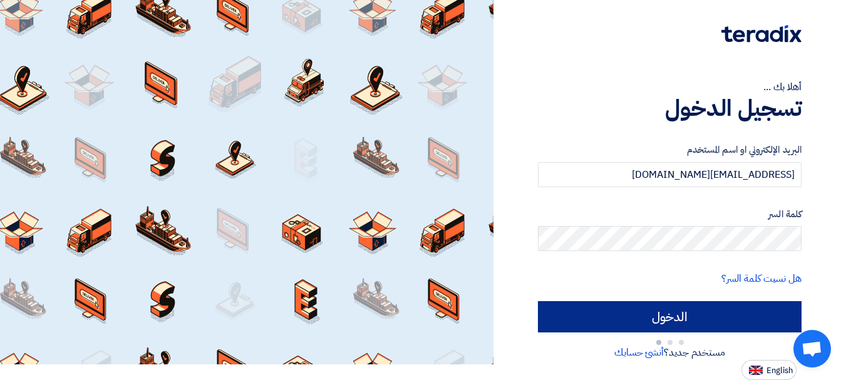
scroll to position [21, 0]
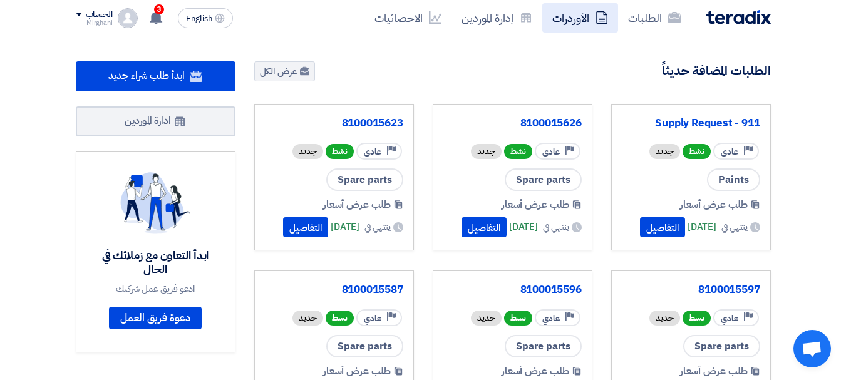
click at [566, 20] on link "الأوردرات" at bounding box center [580, 17] width 76 height 29
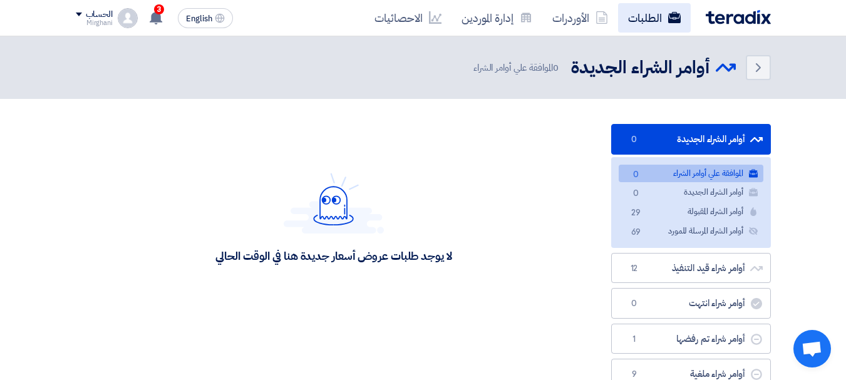
click at [644, 16] on link "الطلبات" at bounding box center [654, 17] width 73 height 29
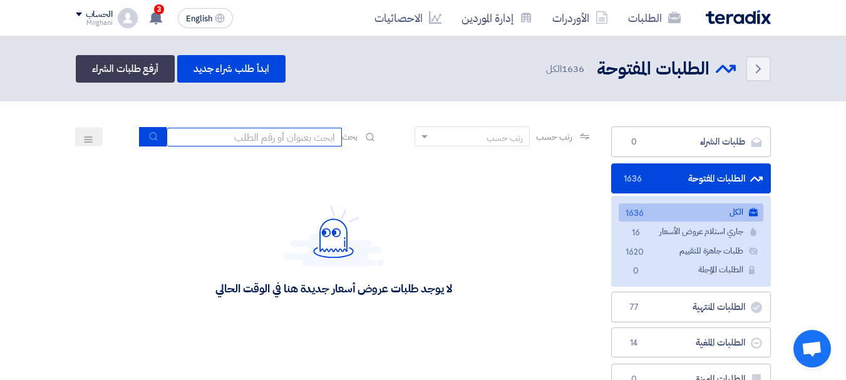
drag, startPoint x: 299, startPoint y: 134, endPoint x: 310, endPoint y: 135, distance: 11.3
click at [299, 134] on input at bounding box center [254, 137] width 175 height 19
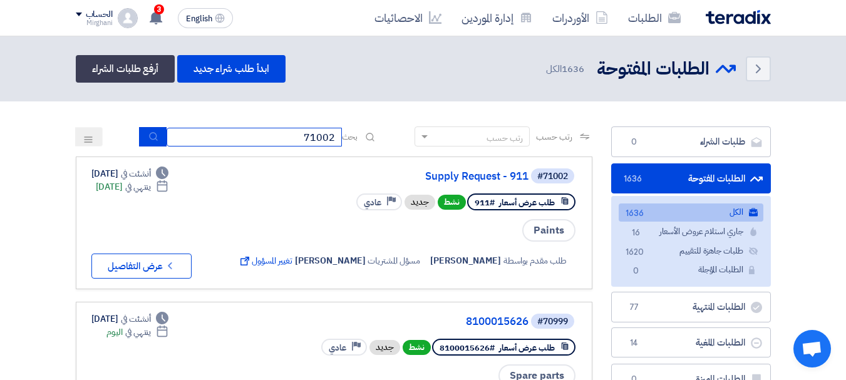
type input "71002"
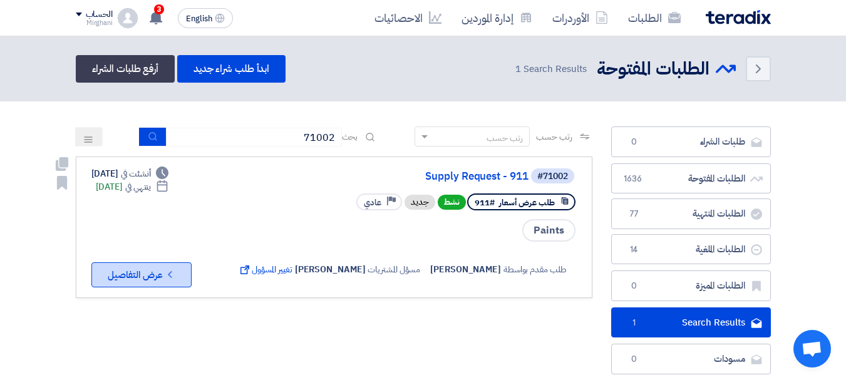
click at [144, 275] on button "Check details عرض التفاصيل" at bounding box center [141, 274] width 100 height 25
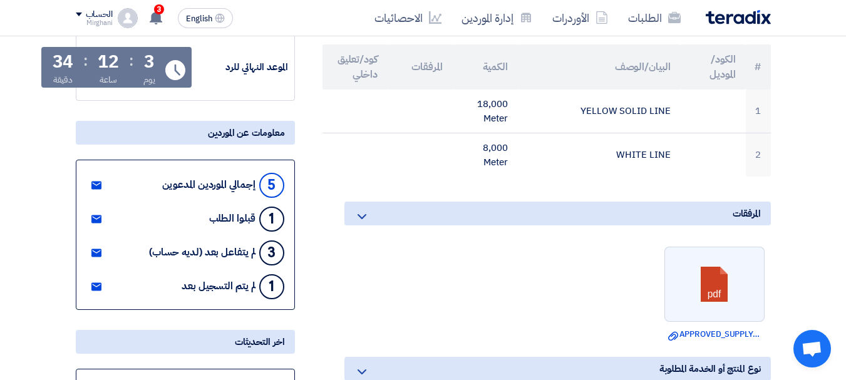
scroll to position [188, 0]
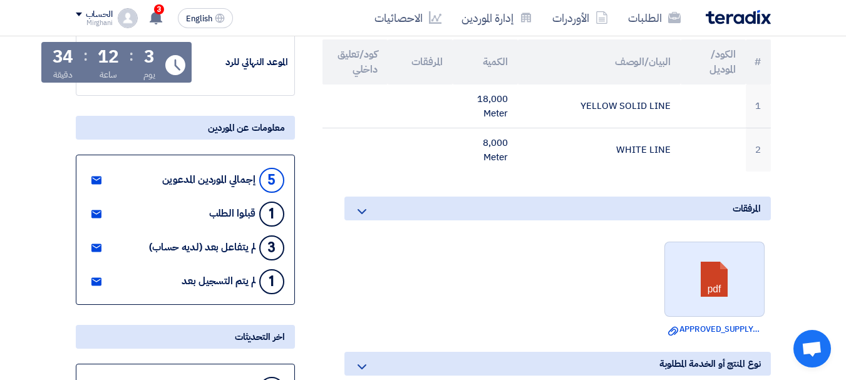
click at [735, 282] on link at bounding box center [715, 279] width 100 height 75
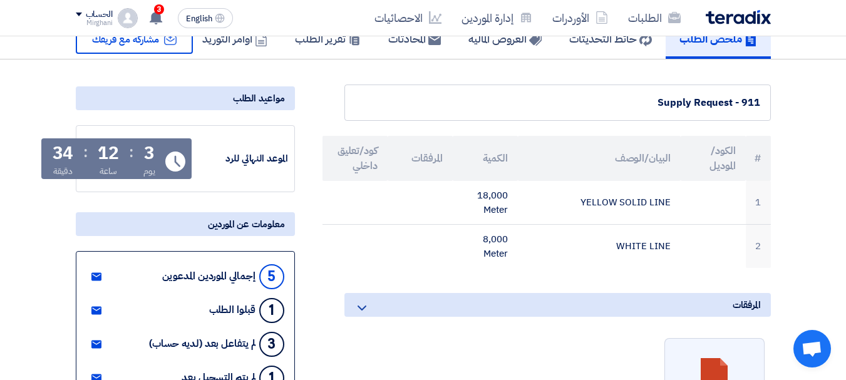
scroll to position [0, 0]
